Goal: Find specific page/section: Find specific page/section

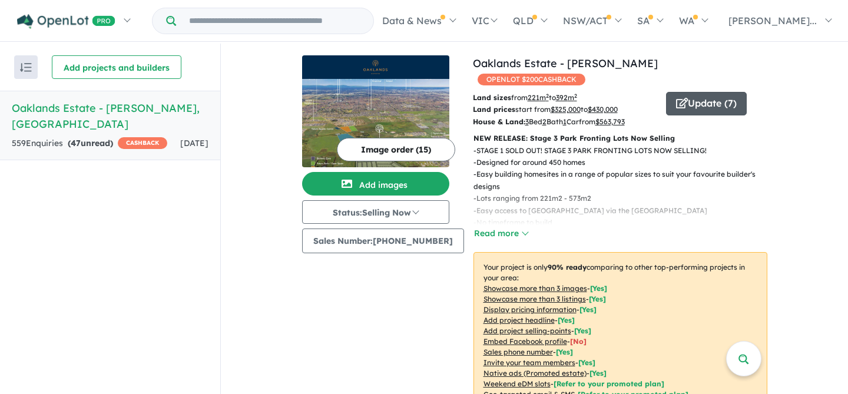
click at [716, 92] on button "Update ( 7 )" at bounding box center [706, 104] width 81 height 24
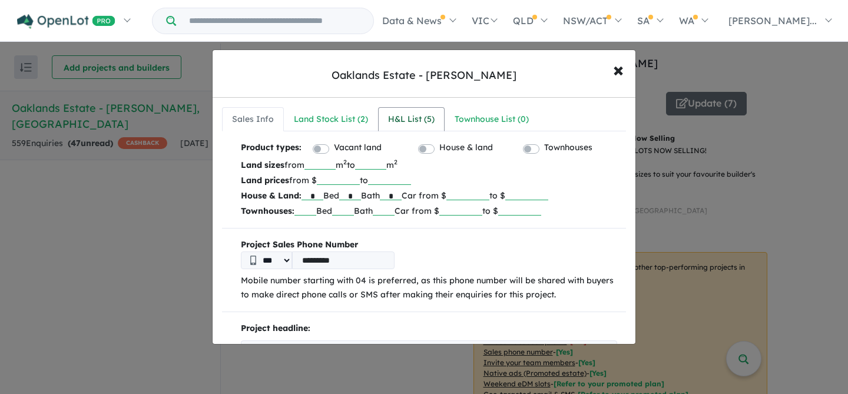
click at [422, 118] on div "H&L List ( 5 )" at bounding box center [411, 119] width 47 height 14
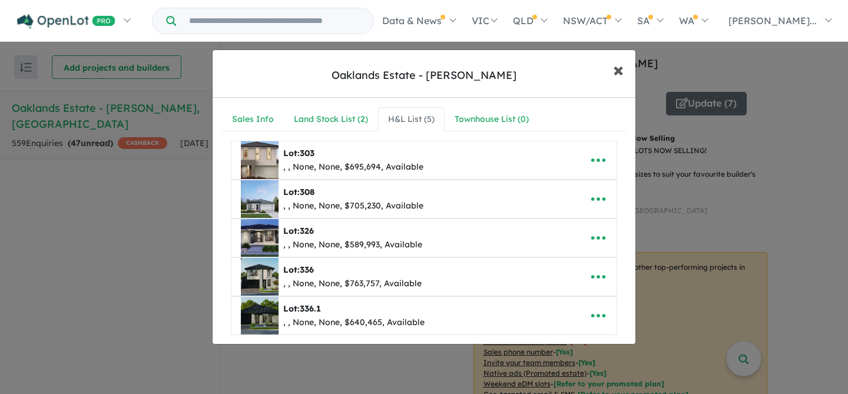
click at [618, 71] on span "×" at bounding box center [618, 69] width 11 height 25
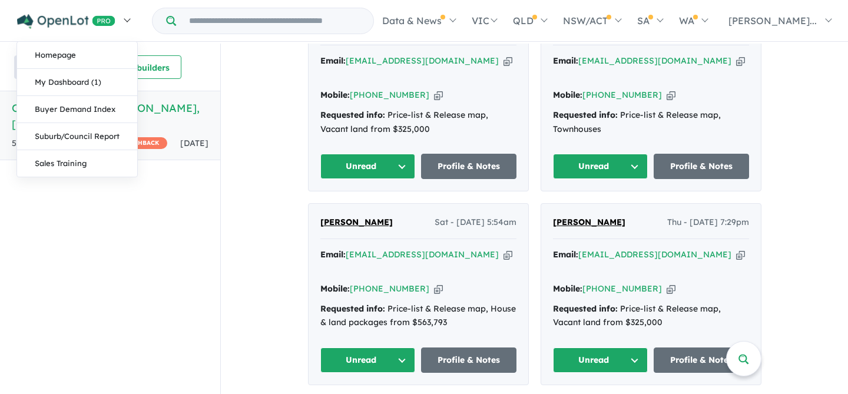
scroll to position [767, 0]
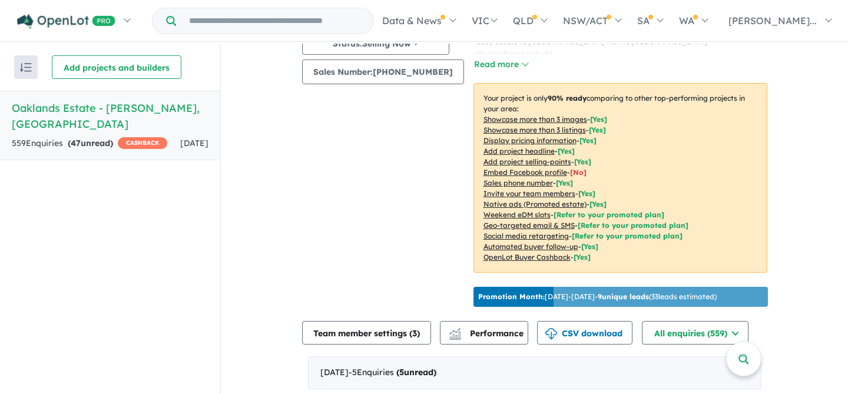
scroll to position [75, 0]
